Goal: Task Accomplishment & Management: Complete application form

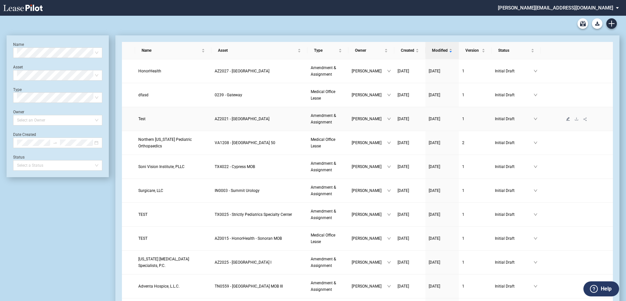
drag, startPoint x: 141, startPoint y: 121, endPoint x: 569, endPoint y: 119, distance: 427.4
click at [569, 119] on icon "edit" at bounding box center [569, 119] width 4 height 4
click at [535, 94] on icon "down" at bounding box center [535, 95] width 3 height 2
click at [388, 119] on icon "down" at bounding box center [389, 119] width 3 height 2
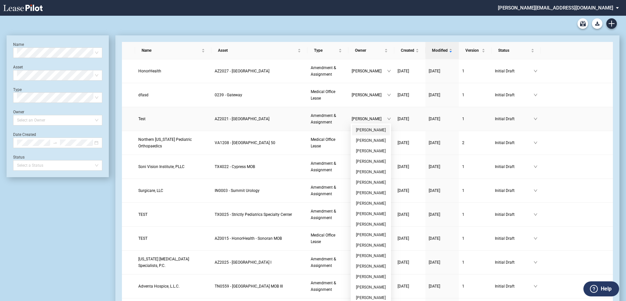
click at [364, 130] on link "[PERSON_NAME]" at bounding box center [371, 130] width 30 height 5
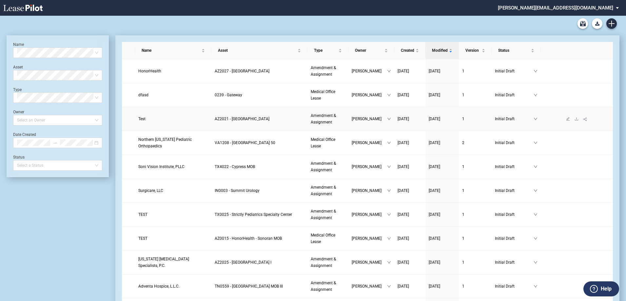
click at [142, 119] on span "Test" at bounding box center [141, 119] width 7 height 5
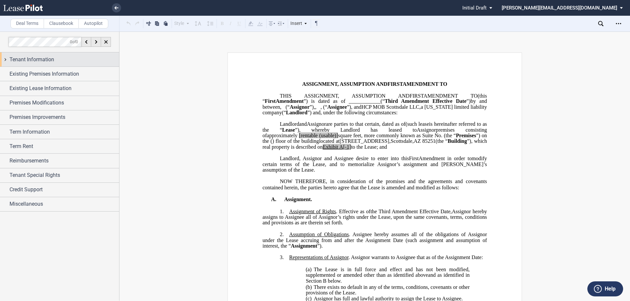
click at [6, 58] on div "Tenant Information" at bounding box center [59, 59] width 119 height 14
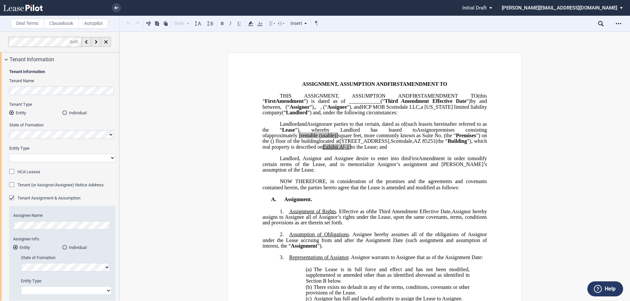
click at [4, 90] on div "Tenant Information Tenant Name Tenant Type Entity Individual State of Formation…" at bounding box center [59, 242] width 119 height 350
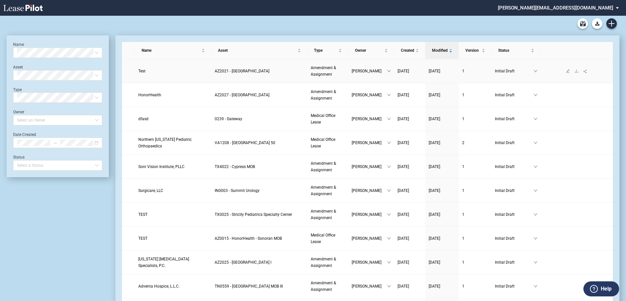
click at [146, 70] on link "Test" at bounding box center [173, 71] width 70 height 7
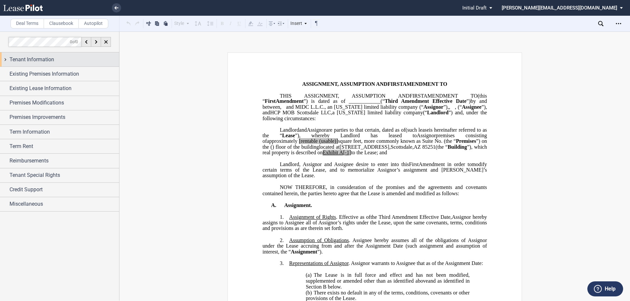
click at [3, 59] on div "Tenant Information" at bounding box center [59, 59] width 119 height 14
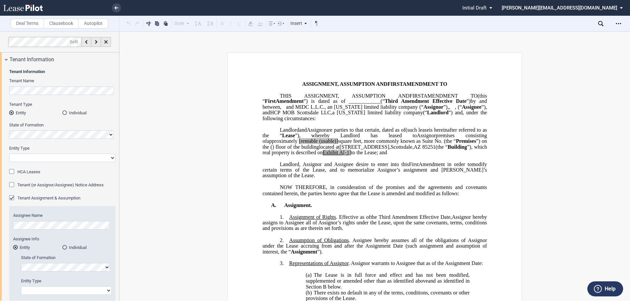
click at [8, 86] on div "Tenant Information Tenant Name Tenant Type Entity Individual State of Formation…" at bounding box center [59, 242] width 119 height 350
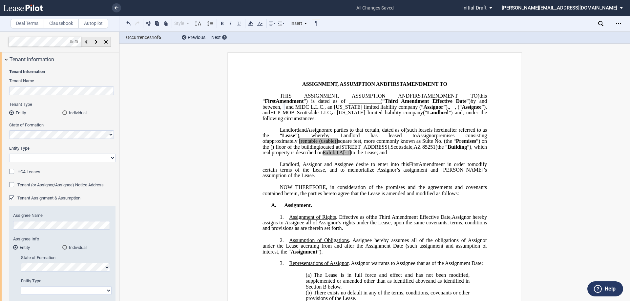
click at [60, 156] on select "Corporation Limited Liability Company General Partnership Limited Partnership O…" at bounding box center [62, 158] width 106 height 9
select select "limited liability company"
click at [9, 154] on select "Corporation Limited Liability Company General Partnership Limited Partnership O…" at bounding box center [62, 158] width 106 height 9
drag, startPoint x: 291, startPoint y: 118, endPoint x: 320, endPoint y: 118, distance: 29.2
click at [320, 110] on span "and MIDC L.L.C., an [US_STATE] limited liability company (" at bounding box center [353, 107] width 135 height 6
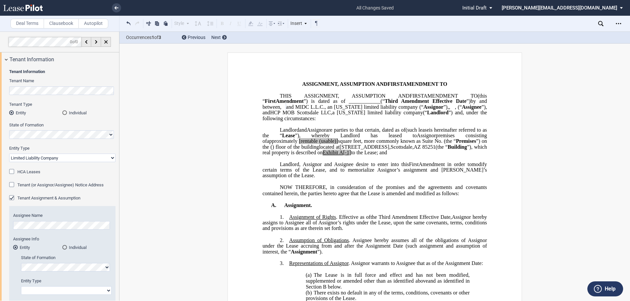
click at [0, 89] on html ".bocls-1{fill:#26354a;fill-rule:evenodd} Loading... × all changes saved Pending…" at bounding box center [315, 150] width 630 height 301
drag, startPoint x: 304, startPoint y: 119, endPoint x: 296, endPoint y: 117, distance: 8.8
click at [296, 110] on span "and MIDC L.L.C., an [US_STATE] limited liability company (" at bounding box center [353, 107] width 135 height 6
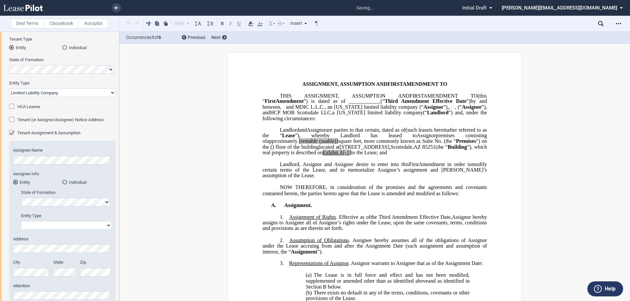
scroll to position [66, 0]
click at [71, 224] on select "Corporation Limited Liability Company General Partnership Limited Partnership O…" at bounding box center [66, 225] width 91 height 9
select select "Other"
click at [21, 221] on select "Corporation Limited Liability Company General Partnership Limited Partnership O…" at bounding box center [66, 225] width 91 height 9
click at [455, 110] on span ", (" at bounding box center [457, 107] width 5 height 6
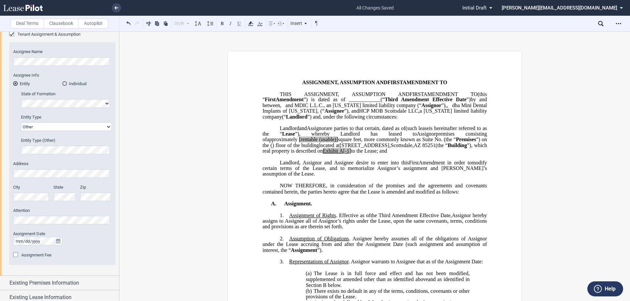
scroll to position [0, 0]
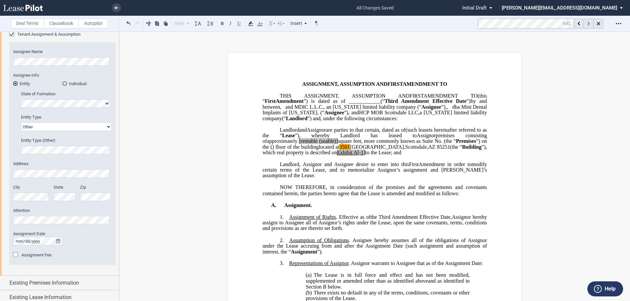
click at [586, 25] on div at bounding box center [588, 24] width 10 height 10
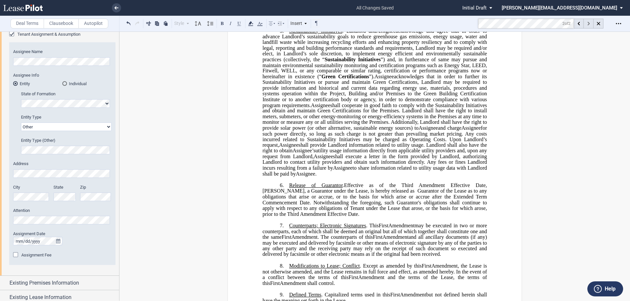
scroll to position [1385, 0]
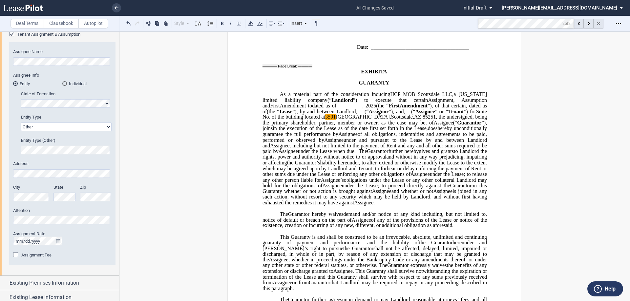
click at [598, 25] on icon at bounding box center [598, 23] width 3 height 3
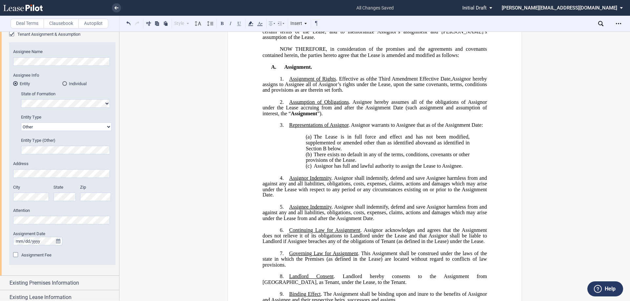
scroll to position [106, 0]
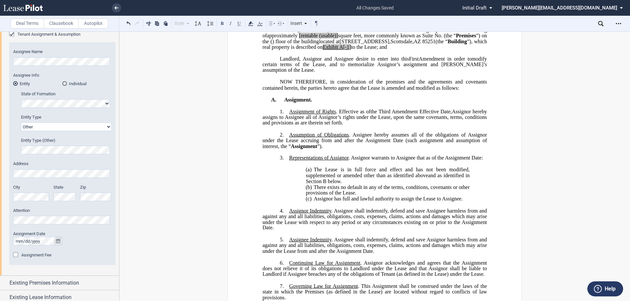
click at [58, 242] on icon "true" at bounding box center [58, 241] width 4 height 5
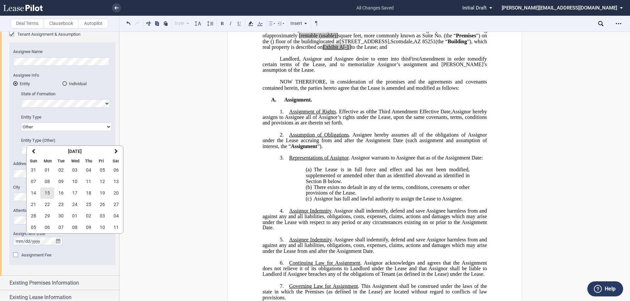
click at [50, 193] on button "15" at bounding box center [47, 193] width 14 height 11
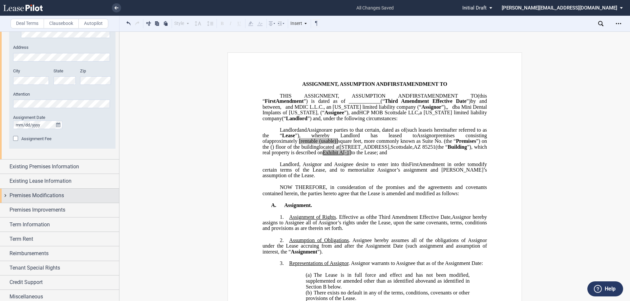
scroll to position [284, 0]
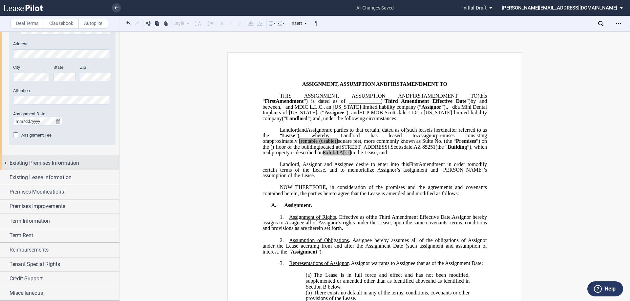
click at [5, 164] on div "Existing Premises Information" at bounding box center [59, 163] width 119 height 14
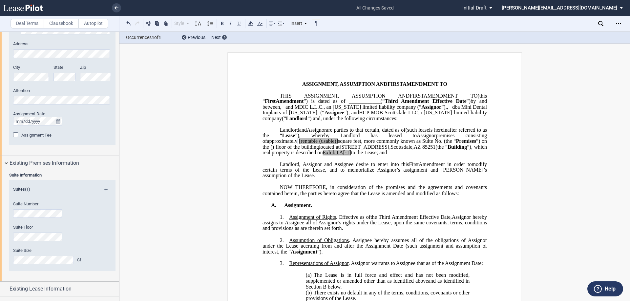
click at [317, 144] on span "[rentable" at bounding box center [308, 141] width 19 height 6
drag, startPoint x: 444, startPoint y: 158, endPoint x: 424, endPoint y: 157, distance: 20.3
click at [424, 150] on span "approximately ﻿ ﻿ rentable (usable)] square feet, more commonly known as Suite …" at bounding box center [375, 143] width 226 height 11
click at [330, 156] on span "A[-1]" at bounding box center [336, 153] width 12 height 6
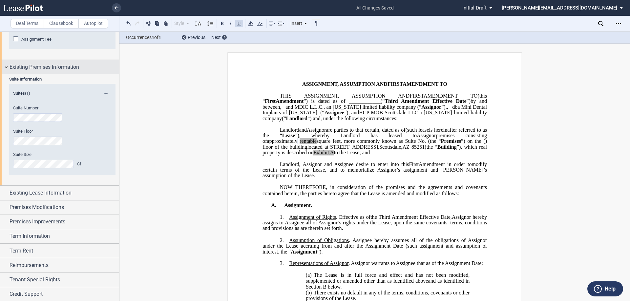
scroll to position [382, 0]
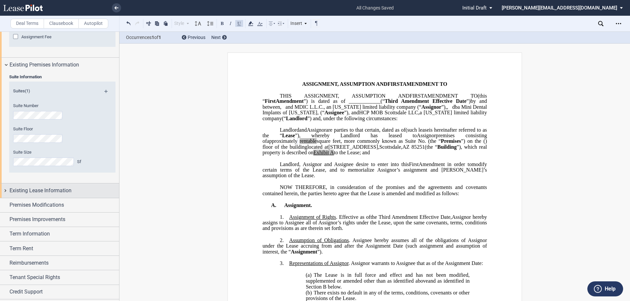
click at [4, 190] on div "Existing Lease Information" at bounding box center [59, 191] width 119 height 14
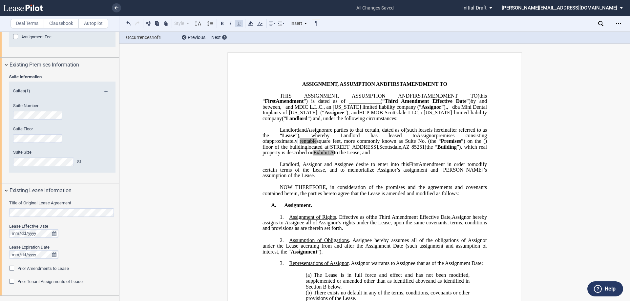
scroll to position [415, 0]
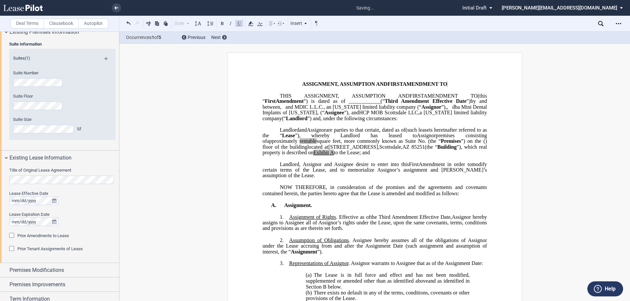
click at [13, 236] on div "Prior Amendments to Lease" at bounding box center [12, 236] width 7 height 7
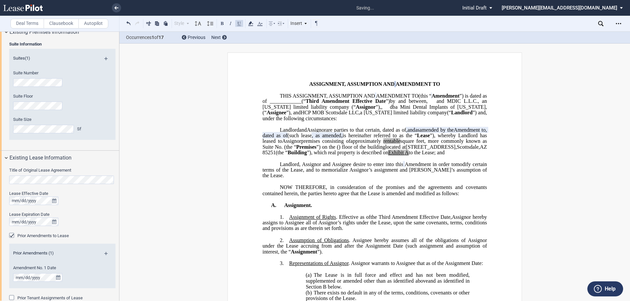
click at [106, 253] on md-icon at bounding box center [108, 256] width 9 height 8
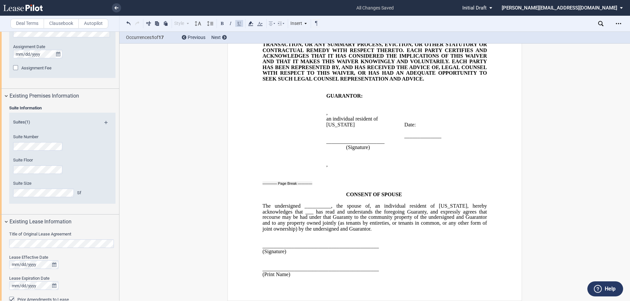
scroll to position [350, 0]
click at [7, 96] on div "Existing Premises Information" at bounding box center [59, 98] width 119 height 14
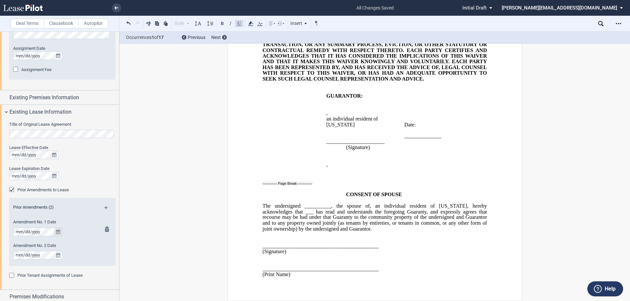
click at [59, 233] on icon "true" at bounding box center [58, 232] width 4 height 5
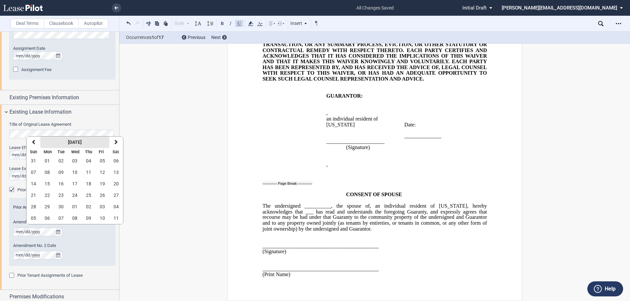
click at [68, 145] on strong "[DATE]" at bounding box center [75, 142] width 14 height 5
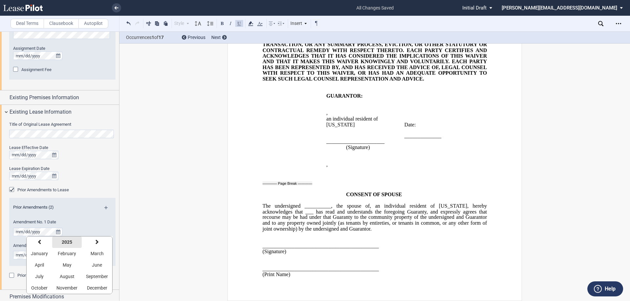
click at [64, 240] on strong "2025" at bounding box center [67, 242] width 10 height 5
click at [38, 243] on button "previous" at bounding box center [36, 242] width 19 height 11
click at [57, 288] on span "2017" at bounding box center [55, 288] width 10 height 5
click at [41, 264] on span "April" at bounding box center [39, 265] width 9 height 5
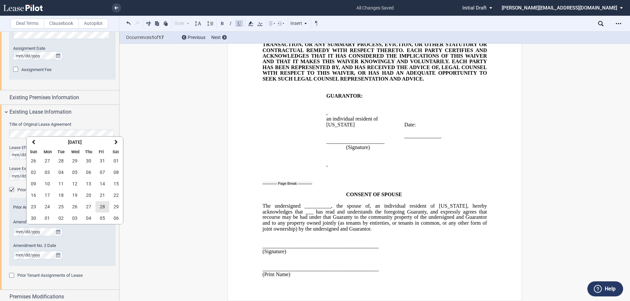
click at [101, 207] on span "28" at bounding box center [102, 206] width 5 height 5
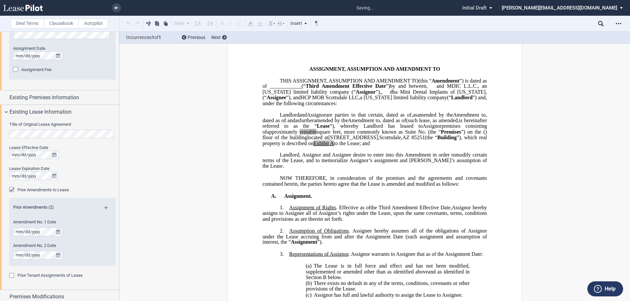
scroll to position [13, 0]
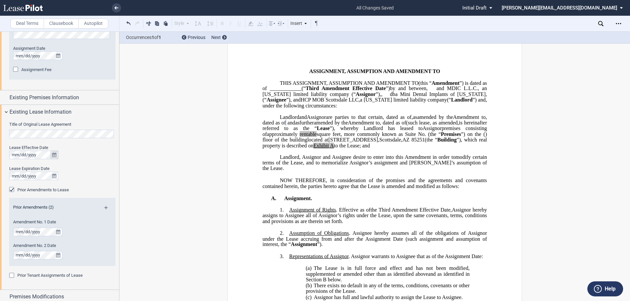
click at [54, 155] on icon "true" at bounding box center [54, 155] width 4 height 5
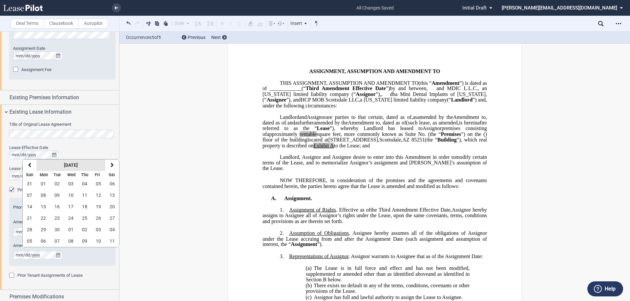
click at [64, 163] on strong "[DATE]" at bounding box center [71, 165] width 14 height 5
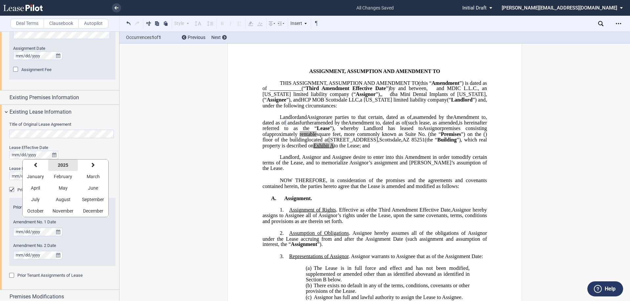
click at [58, 163] on strong "2025" at bounding box center [63, 165] width 10 height 5
click at [35, 167] on button "previous" at bounding box center [32, 165] width 19 height 11
click at [54, 210] on span "2017" at bounding box center [51, 211] width 10 height 5
click at [43, 190] on button "April" at bounding box center [36, 188] width 26 height 11
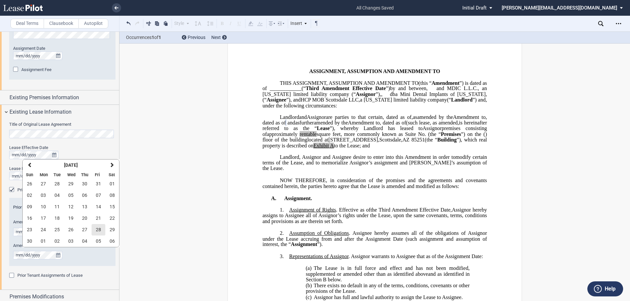
click at [95, 227] on button "28" at bounding box center [99, 229] width 14 height 11
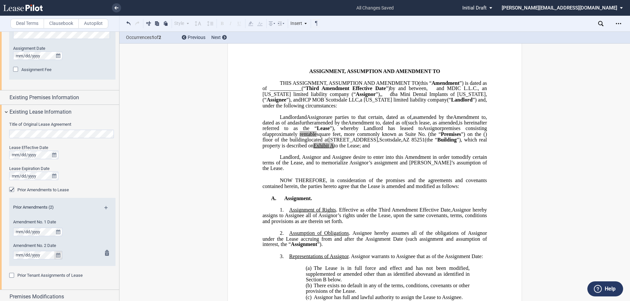
click at [58, 257] on icon "true" at bounding box center [58, 255] width 4 height 5
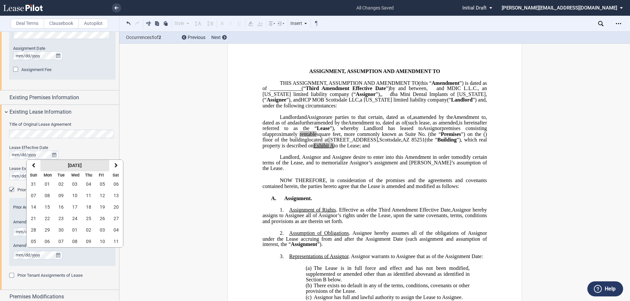
click at [77, 168] on strong "[DATE]" at bounding box center [75, 165] width 14 height 5
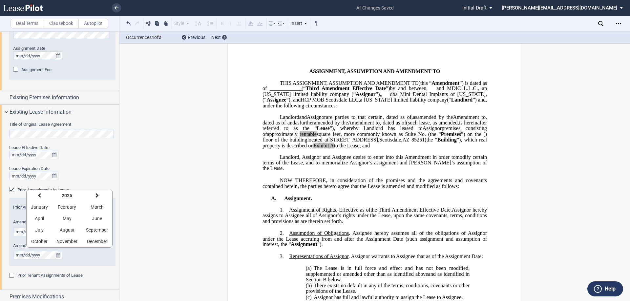
click at [0, 0] on div at bounding box center [0, 0] width 0 height 0
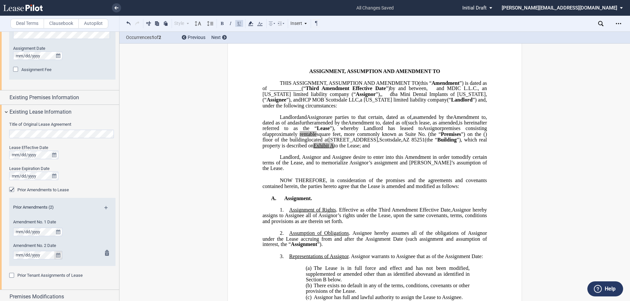
click at [59, 257] on icon "true" at bounding box center [58, 255] width 4 height 5
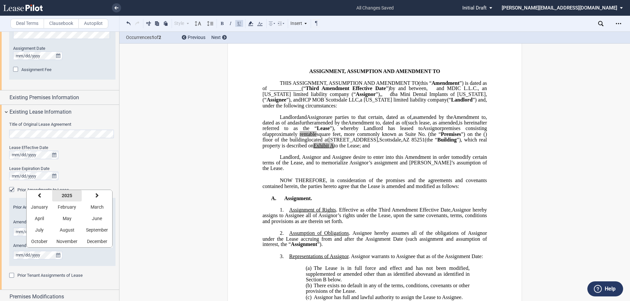
click at [71, 195] on strong "2025" at bounding box center [67, 195] width 10 height 5
click at [75, 205] on span "2023" at bounding box center [74, 207] width 10 height 5
click at [66, 221] on span "May" at bounding box center [67, 218] width 9 height 5
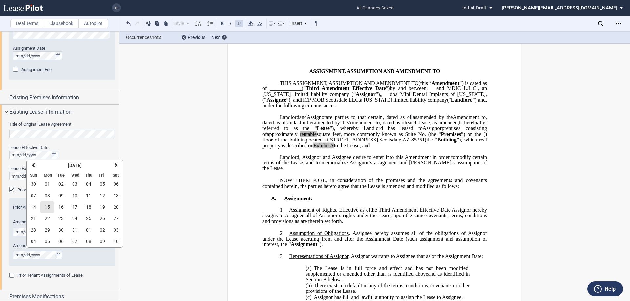
click at [50, 206] on button "15" at bounding box center [47, 207] width 14 height 11
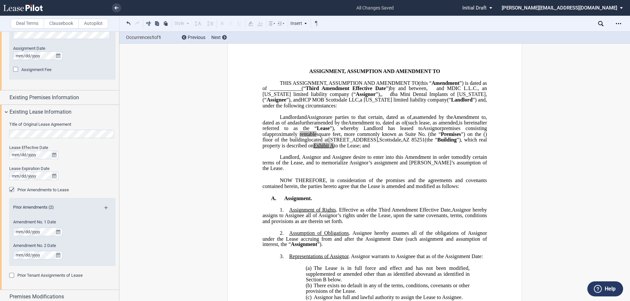
click at [287, 126] on span at bounding box center [287, 123] width 2 height 6
click at [332, 126] on span ", as amended by the" at bounding box center [309, 123] width 45 height 6
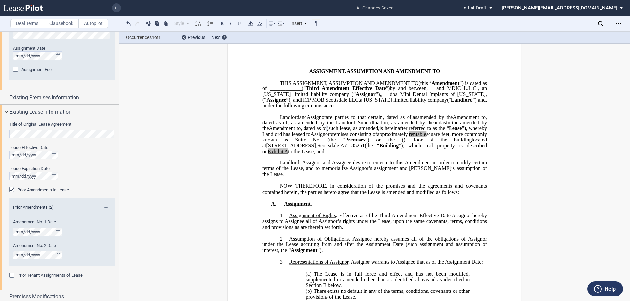
click at [434, 126] on span ", as amended by the Landlord Subordination, as amended by the" at bounding box center [360, 123] width 146 height 6
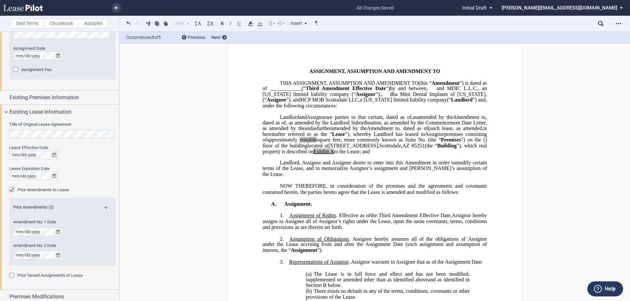
click at [434, 132] on span ", as amended by the Landlord Subordination, as amended by the Commencement Date…" at bounding box center [375, 125] width 226 height 11
click at [441, 132] on span ", as amended by the Landlord Subordination dated as of , as amended by the Comm…" at bounding box center [375, 125] width 226 height 11
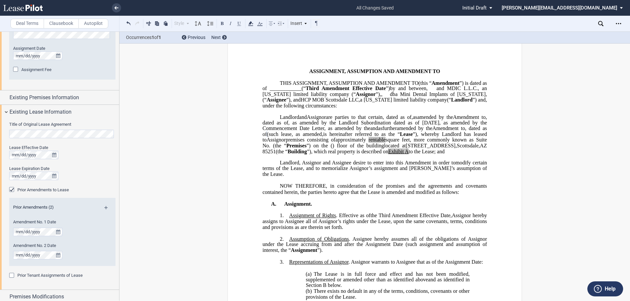
click at [356, 132] on span ", as amended by the Landlord Subordination dated as of [DATE], as amended by th…" at bounding box center [375, 125] width 226 height 11
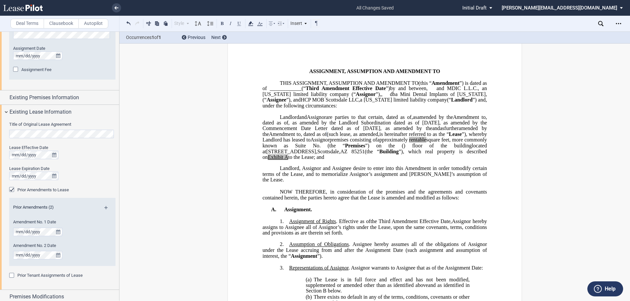
click at [454, 132] on span ", as amended by the Landlord Subordination dated as of [DATE], as amended by th…" at bounding box center [375, 125] width 226 height 11
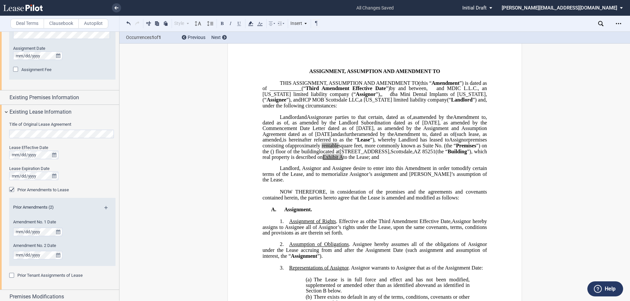
click at [374, 137] on span ", as amended by the Landlord Subordination dated as of [DATE], as amended by th…" at bounding box center [375, 128] width 226 height 17
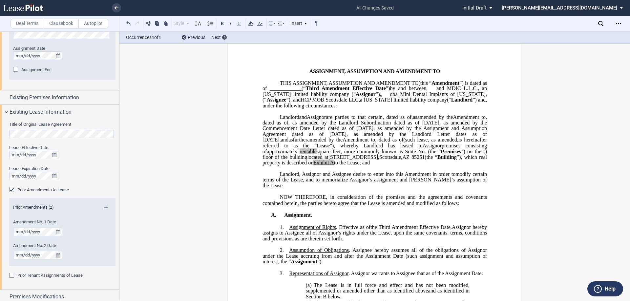
click at [403, 143] on span "(such lease" at bounding box center [415, 140] width 24 height 6
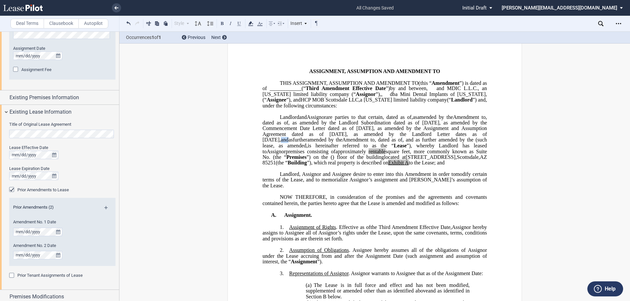
drag, startPoint x: 305, startPoint y: 163, endPoint x: 312, endPoint y: 164, distance: 7.6
click at [288, 143] on span "and" at bounding box center [285, 140] width 8 height 6
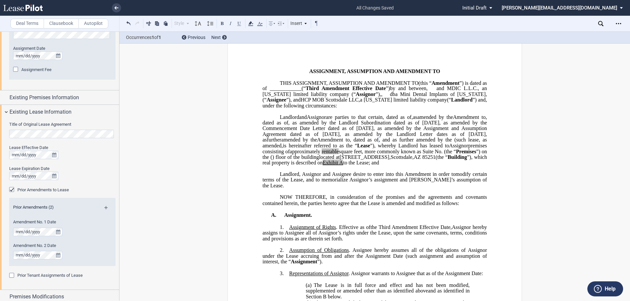
click at [454, 143] on span "(such lease" at bounding box center [466, 140] width 25 height 6
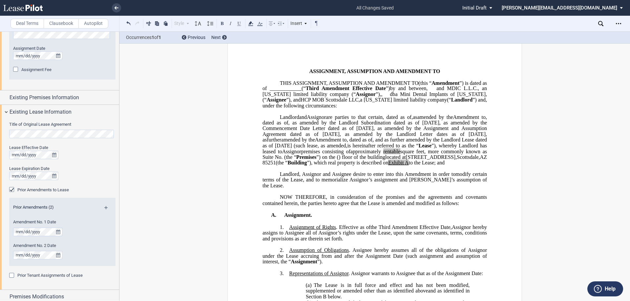
drag, startPoint x: 570, startPoint y: 129, endPoint x: 530, endPoint y: 128, distance: 40.7
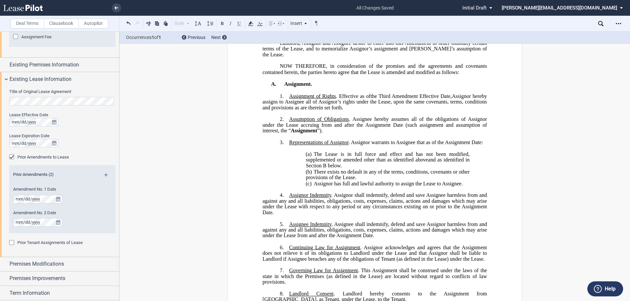
scroll to position [415, 0]
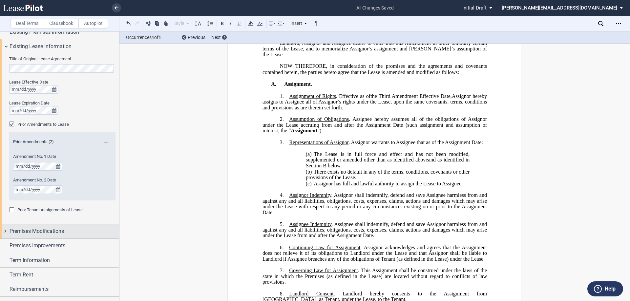
click at [5, 230] on div "Premises Modifications" at bounding box center [59, 232] width 119 height 14
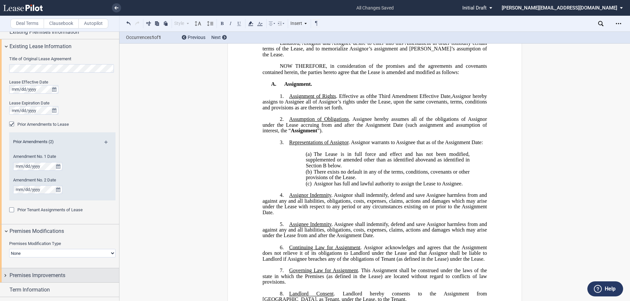
scroll to position [481, 0]
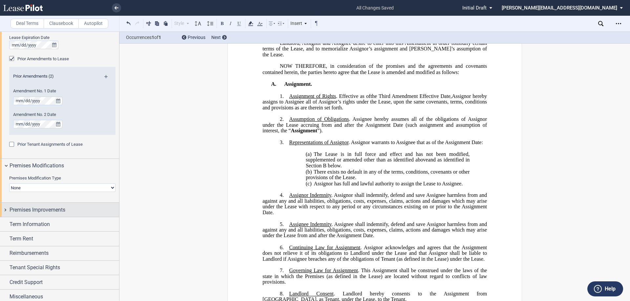
click at [6, 210] on div "Premises Improvements" at bounding box center [59, 210] width 119 height 14
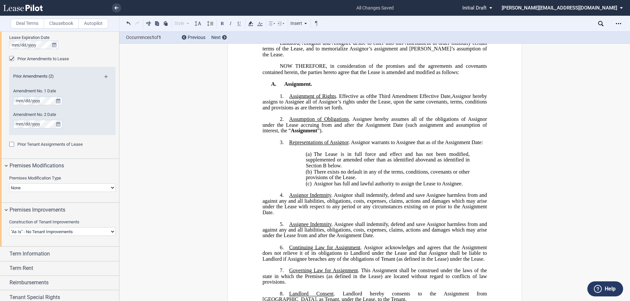
click at [57, 231] on select "Landlord Constructs Tenant Improvements Tenant Constructs Tenant Improvements "…" at bounding box center [62, 232] width 106 height 9
select select "landlord"
click at [9, 228] on select "Landlord Constructs Tenant Improvements Tenant Constructs Tenant Improvements "…" at bounding box center [62, 232] width 106 height 9
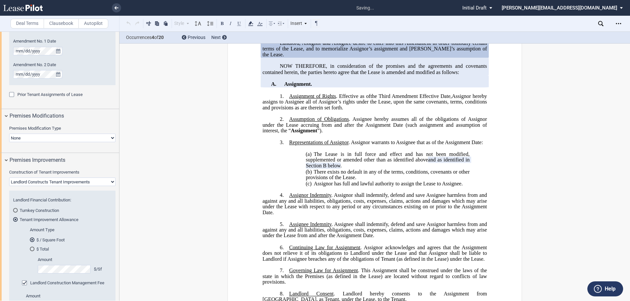
scroll to position [546, 0]
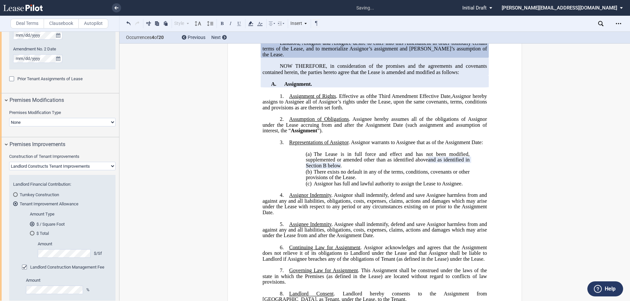
click at [33, 234] on div "$ Total" at bounding box center [32, 233] width 5 height 5
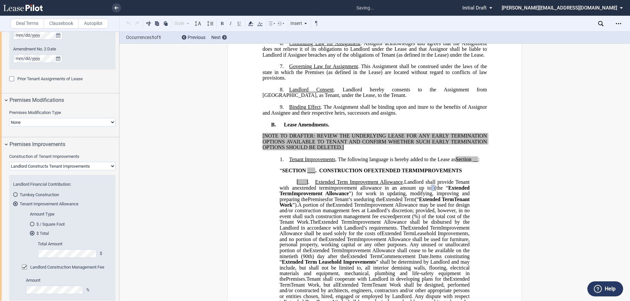
scroll to position [425, 0]
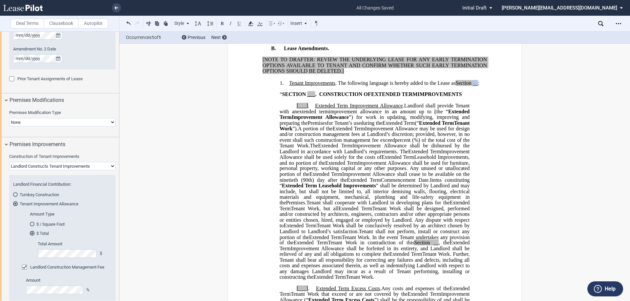
drag, startPoint x: 477, startPoint y: 118, endPoint x: 473, endPoint y: 118, distance: 4.6
click at [473, 86] on span "Tenant Improvements . The following language is hereby added to the Lease as Se…" at bounding box center [384, 83] width 190 height 6
drag, startPoint x: 306, startPoint y: 141, endPoint x: 295, endPoint y: 139, distance: 11.3
click at [296, 109] on span "[___] ." at bounding box center [305, 106] width 18 height 6
drag, startPoint x: 313, startPoint y: 129, endPoint x: 306, endPoint y: 129, distance: 6.9
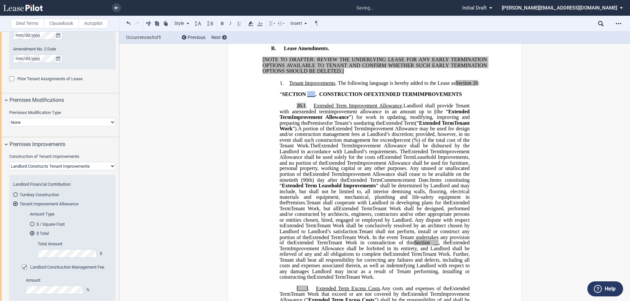
click at [307, 97] on span "___" at bounding box center [311, 95] width 8 height 6
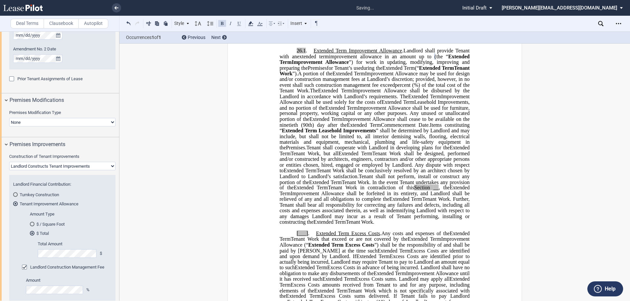
scroll to position [490, 0]
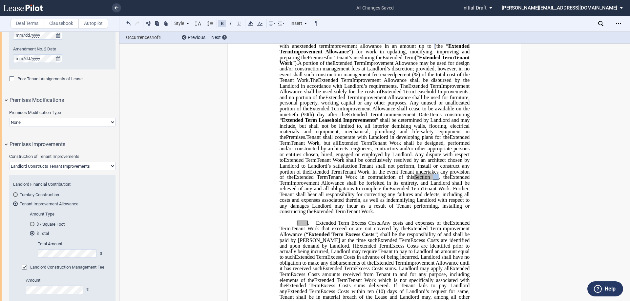
drag, startPoint x: 429, startPoint y: 218, endPoint x: 435, endPoint y: 218, distance: 5.9
click at [435, 180] on span "Tenant Work in contradiction of this Section __ , the" at bounding box center [389, 177] width 122 height 6
drag, startPoint x: 306, startPoint y: 264, endPoint x: 291, endPoint y: 263, distance: 15.4
click at [291, 263] on p "[___] . Extended Term Excess Costs . ﻿ ﻿ Extended Term Excess Costs . Expansion…" at bounding box center [374, 267] width 190 height 92
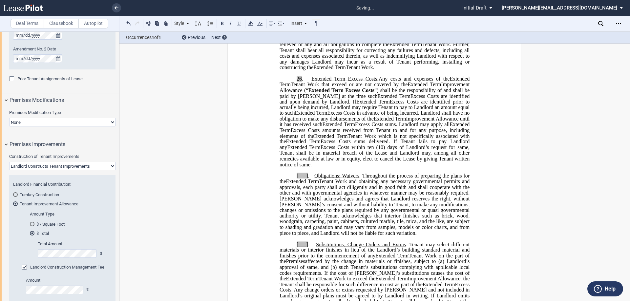
scroll to position [654, 0]
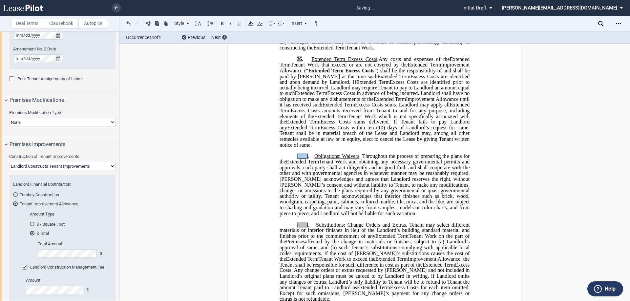
drag, startPoint x: 306, startPoint y: 196, endPoint x: 295, endPoint y: 195, distance: 11.2
click at [295, 165] on span "[___] . Obligations; Waivers . Throughout the process of preparing the plans fo…" at bounding box center [374, 158] width 191 height 11
click at [299, 62] on span "﻿26" at bounding box center [298, 59] width 5 height 6
drag, startPoint x: 306, startPoint y: 197, endPoint x: 295, endPoint y: 195, distance: 11.3
click at [295, 165] on span "[___] . Obligations; Waivers . Throughout the process of preparing the plans fo…" at bounding box center [374, 158] width 191 height 11
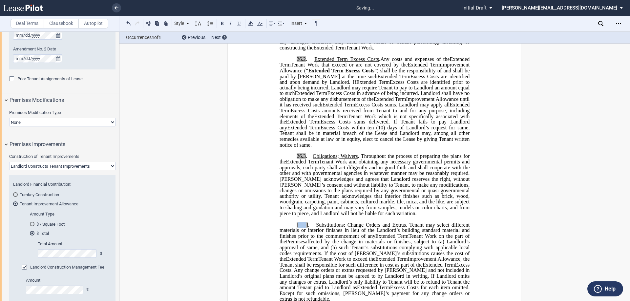
drag, startPoint x: 305, startPoint y: 264, endPoint x: 297, endPoint y: 263, distance: 7.9
click at [297, 228] on span "[___]" at bounding box center [301, 225] width 11 height 6
drag, startPoint x: 306, startPoint y: 264, endPoint x: 295, endPoint y: 264, distance: 10.8
click at [296, 228] on span "[___]" at bounding box center [301, 225] width 11 height 6
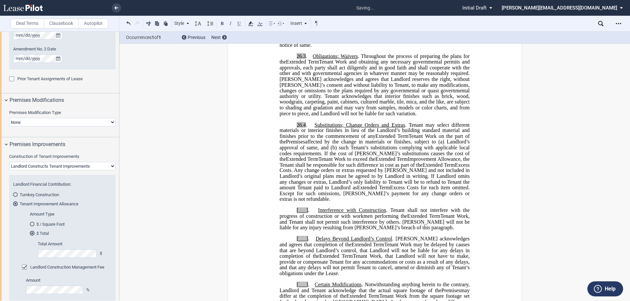
scroll to position [785, 0]
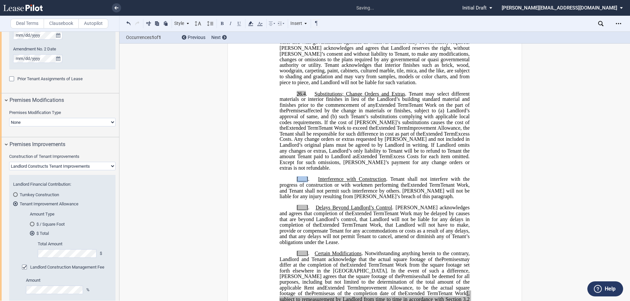
drag, startPoint x: 306, startPoint y: 215, endPoint x: 295, endPoint y: 214, distance: 11.3
click at [295, 188] on span "[___] . Interference with Construction . Tenant shall not interfere with the pr…" at bounding box center [374, 181] width 191 height 11
drag, startPoint x: 306, startPoint y: 242, endPoint x: 295, endPoint y: 241, distance: 11.5
click at [295, 217] on span "[___] . Delays Beyond Landlord’s Control . [PERSON_NAME] acknowledges and agree…" at bounding box center [374, 210] width 191 height 11
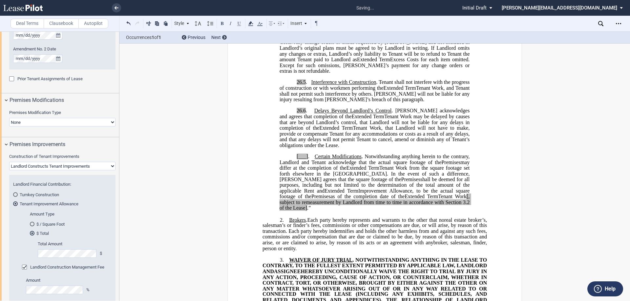
scroll to position [884, 0]
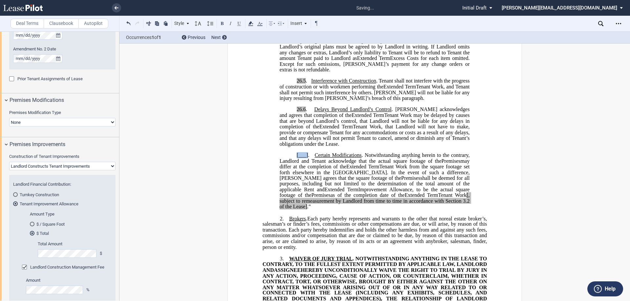
drag, startPoint x: 306, startPoint y: 190, endPoint x: 289, endPoint y: 190, distance: 16.7
click at [289, 190] on p "[___] . Certain Modifications . Notwithstanding anything herein to the contrary…" at bounding box center [374, 181] width 190 height 57
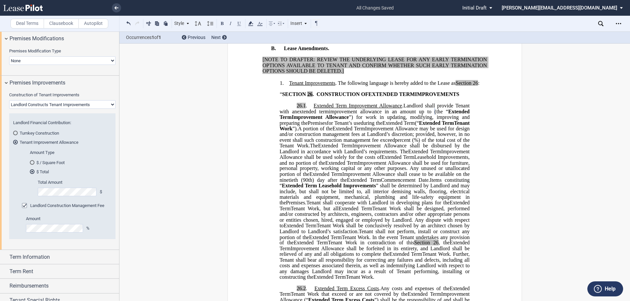
scroll to position [612, 0]
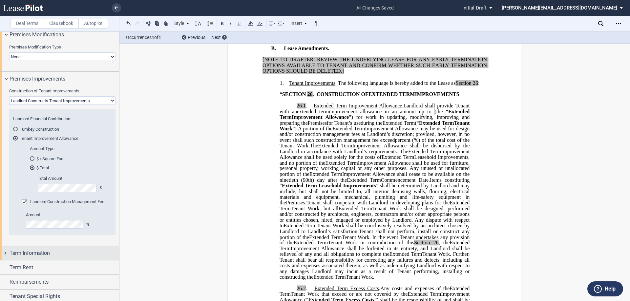
click at [6, 253] on div "Term Information" at bounding box center [59, 253] width 119 height 14
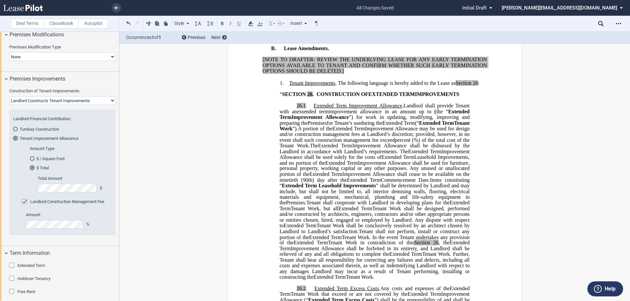
scroll to position [678, 0]
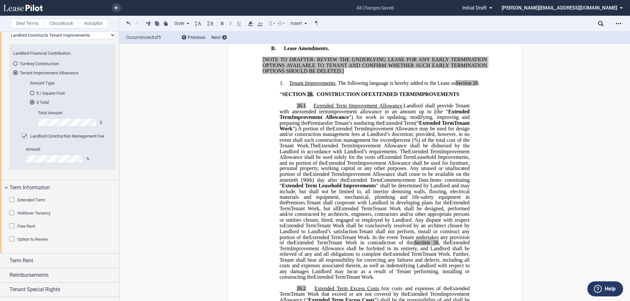
click at [10, 239] on div "Option to Renew" at bounding box center [12, 240] width 7 height 7
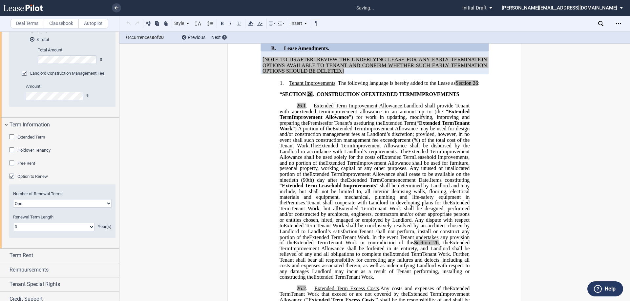
scroll to position [743, 0]
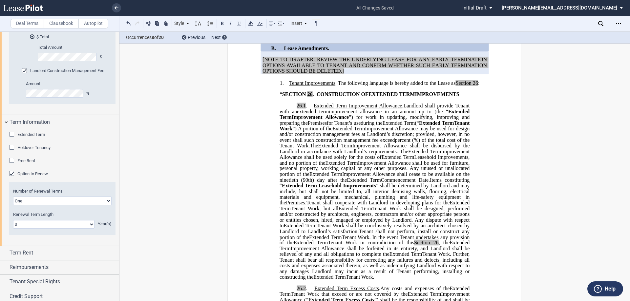
click at [82, 199] on select "One Two" at bounding box center [62, 201] width 98 height 9
select select "2"
click at [13, 197] on select "One Two" at bounding box center [62, 201] width 98 height 9
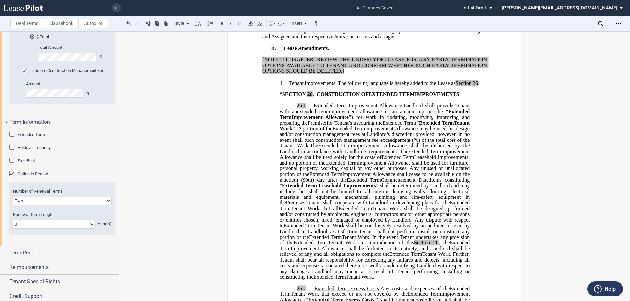
click at [31, 223] on select "0 1 2 3 4 5 6 7 8 9 10 11 12 13 14 15 16 17 18 19 20" at bounding box center [53, 224] width 81 height 9
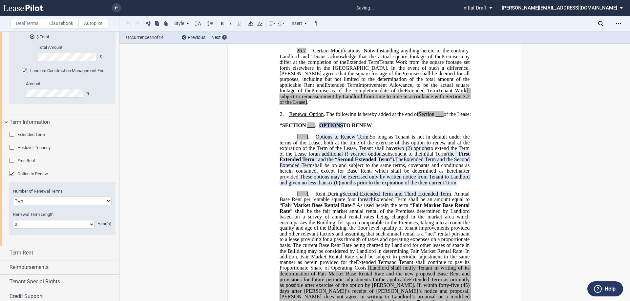
scroll to position [997, 0]
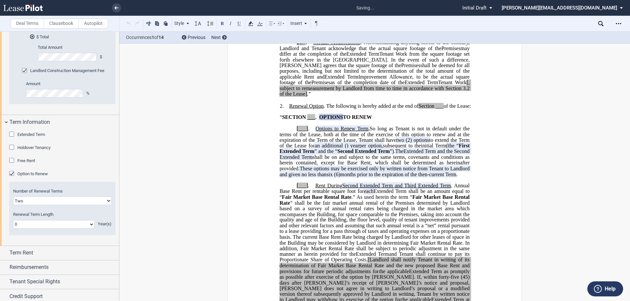
select select "number:5"
click at [13, 220] on select "0 1 2 3 4 5 6 7 8 9 10 11 12 13 14 15 16 17 18 19 20" at bounding box center [53, 224] width 81 height 9
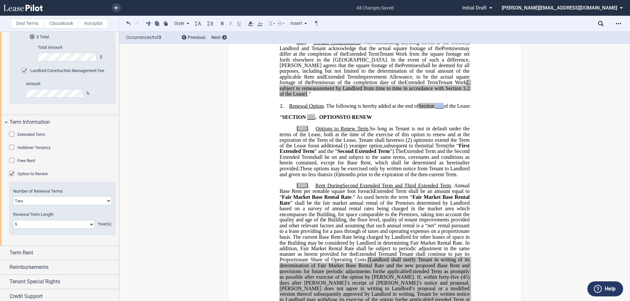
drag, startPoint x: 436, startPoint y: 134, endPoint x: 442, endPoint y: 135, distance: 7.1
click at [442, 109] on span "___" at bounding box center [440, 106] width 8 height 6
drag, startPoint x: 313, startPoint y: 146, endPoint x: 305, endPoint y: 146, distance: 8.2
click at [305, 120] on span "“ SECTION ___ ." at bounding box center [299, 117] width 39 height 6
drag, startPoint x: 306, startPoint y: 156, endPoint x: 292, endPoint y: 156, distance: 13.4
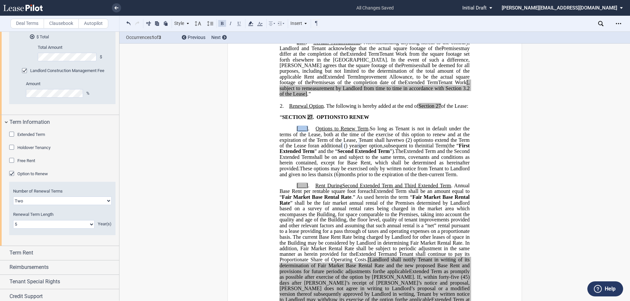
click at [292, 156] on p "[___] . Option to Renew Term . Options to Renew Term . So long as Tenant is not…" at bounding box center [374, 151] width 190 height 51
drag, startPoint x: 306, startPoint y: 219, endPoint x: 295, endPoint y: 219, distance: 10.5
click at [296, 189] on span "[___]" at bounding box center [301, 186] width 11 height 6
click at [12, 160] on div "Free Rent" at bounding box center [12, 161] width 7 height 7
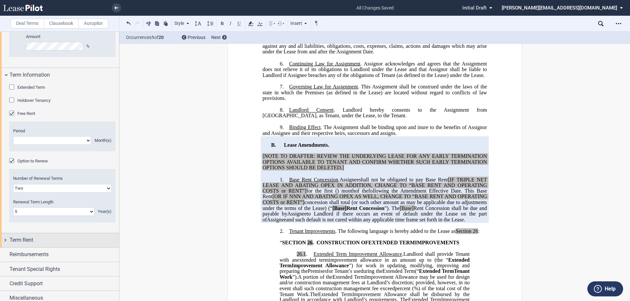
scroll to position [795, 0]
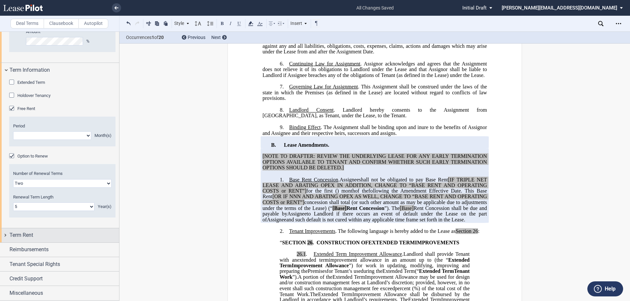
click at [7, 235] on div "Term Rent" at bounding box center [59, 236] width 119 height 14
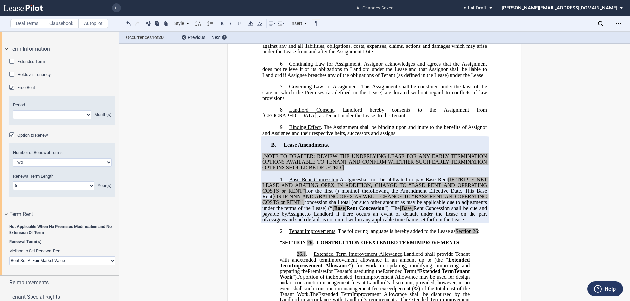
scroll to position [828, 0]
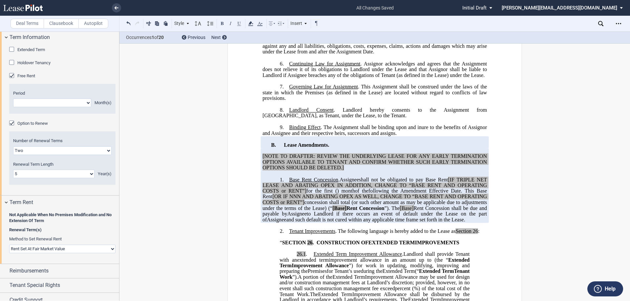
click at [35, 248] on select "Rent Set At Fair Market Value Rent Specified in [GEOGRAPHIC_DATA]" at bounding box center [62, 249] width 106 height 9
click at [8, 202] on div "Term Rent" at bounding box center [59, 203] width 119 height 14
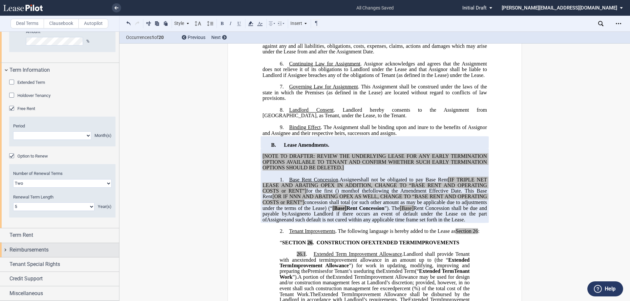
scroll to position [795, 0]
click at [6, 250] on div "Reimbursements" at bounding box center [59, 250] width 119 height 14
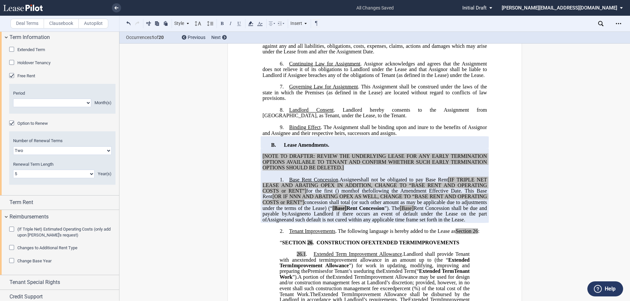
click at [10, 261] on div "Change Base Year" at bounding box center [12, 261] width 7 height 7
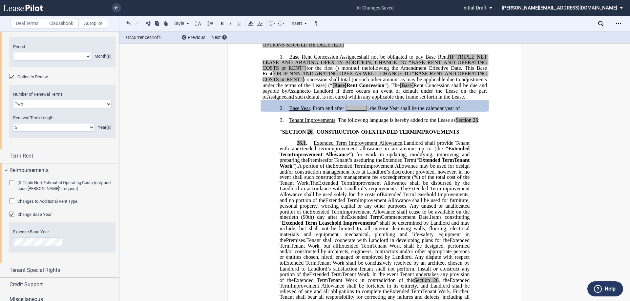
scroll to position [881, 0]
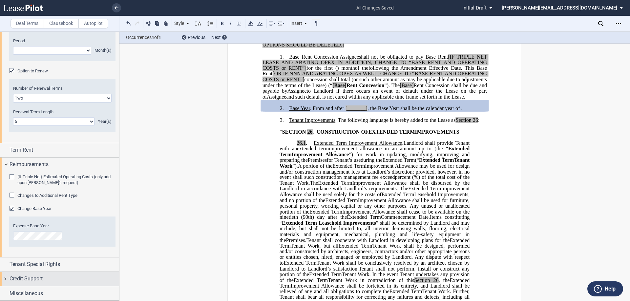
click at [6, 279] on div "Credit Support" at bounding box center [59, 279] width 119 height 14
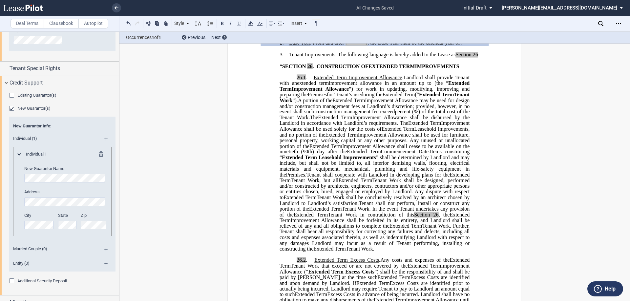
scroll to position [1086, 0]
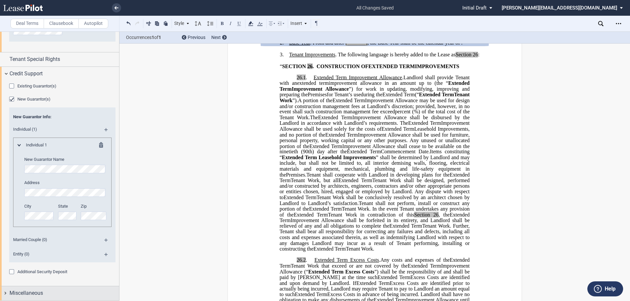
click at [6, 293] on div "Miscellaneous" at bounding box center [59, 294] width 119 height 14
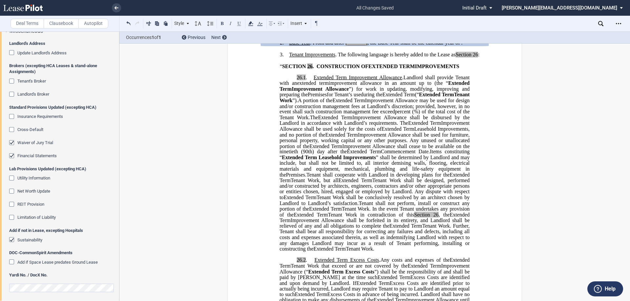
scroll to position [1351, 0]
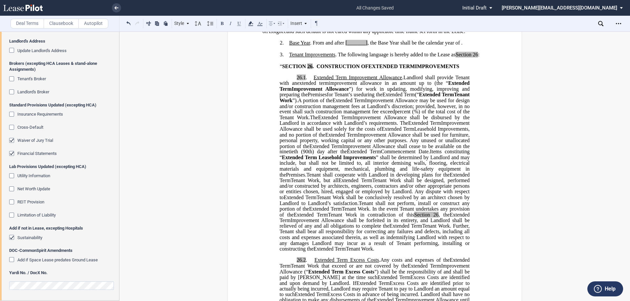
click at [12, 139] on div "Waiver of Jury Trial" at bounding box center [12, 141] width 7 height 7
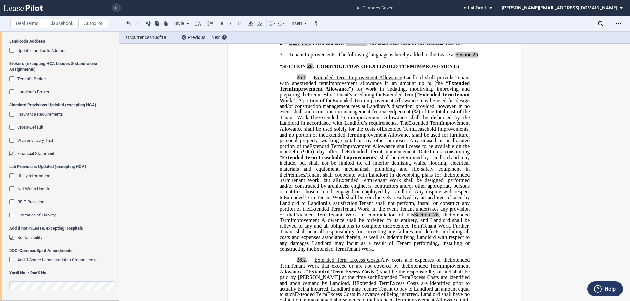
click at [11, 142] on div "Waiver of Jury Trial" at bounding box center [12, 141] width 7 height 7
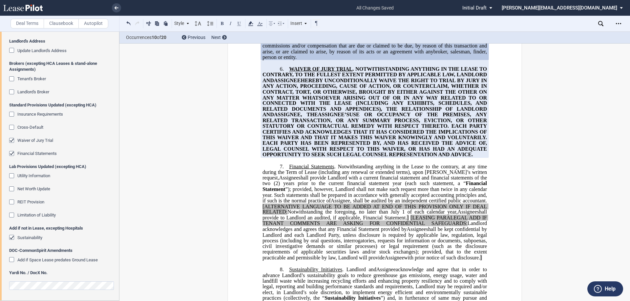
scroll to position [1500, 0]
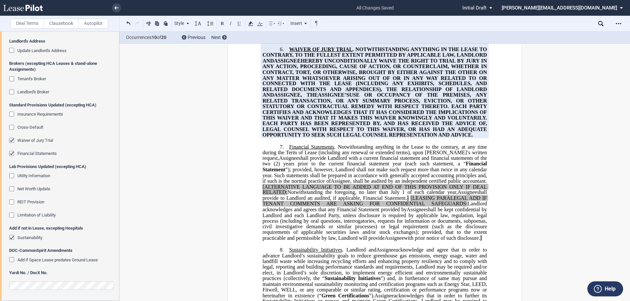
click at [11, 138] on div "Waiver of Jury Trial" at bounding box center [12, 141] width 7 height 7
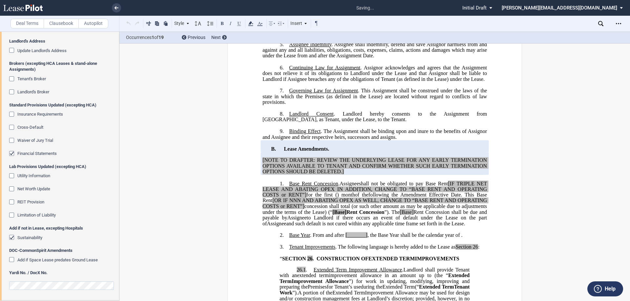
scroll to position [0, 0]
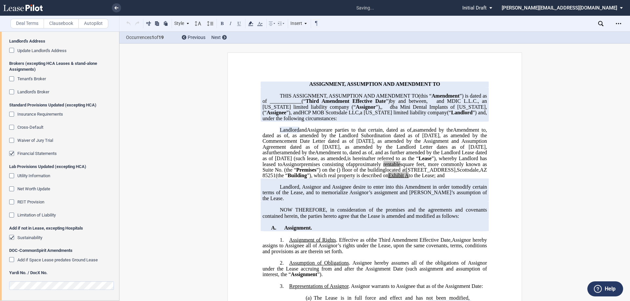
click at [10, 153] on div "Financial Statements" at bounding box center [12, 154] width 7 height 7
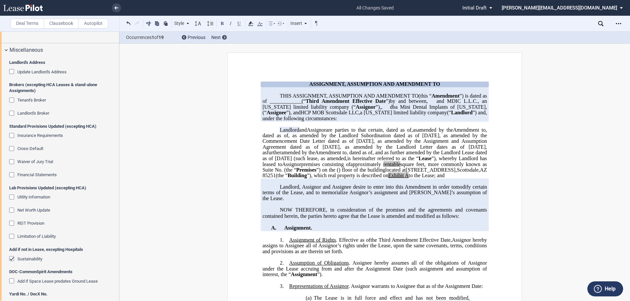
scroll to position [1318, 0]
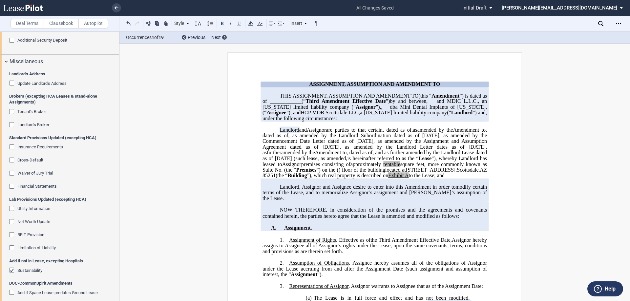
click at [13, 125] on div "Landlord's Broker" at bounding box center [12, 125] width 7 height 7
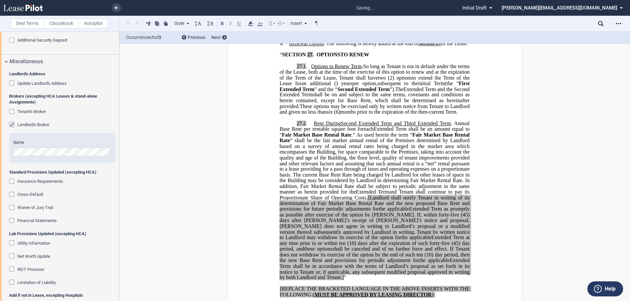
scroll to position [1398, 0]
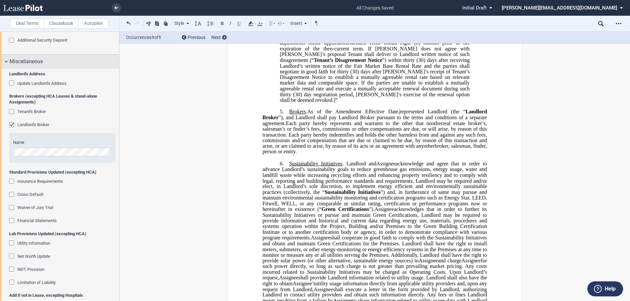
click at [5, 61] on div "Miscellaneous" at bounding box center [59, 62] width 119 height 14
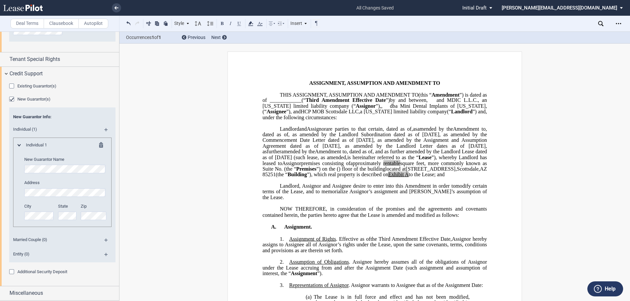
scroll to position [0, 0]
